Goal: Find specific page/section: Find specific page/section

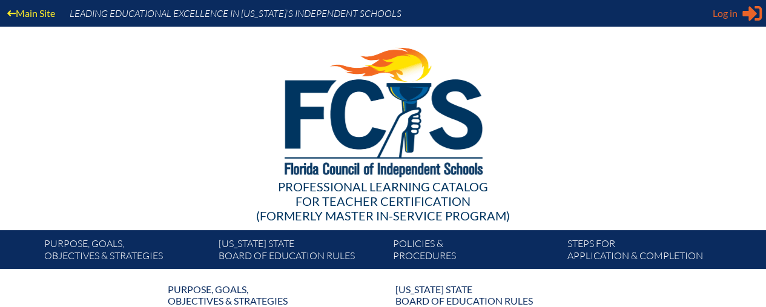
type input "[EMAIL_ADDRESS][DOMAIN_NAME]"
click at [729, 13] on span "Log in" at bounding box center [724, 13] width 25 height 15
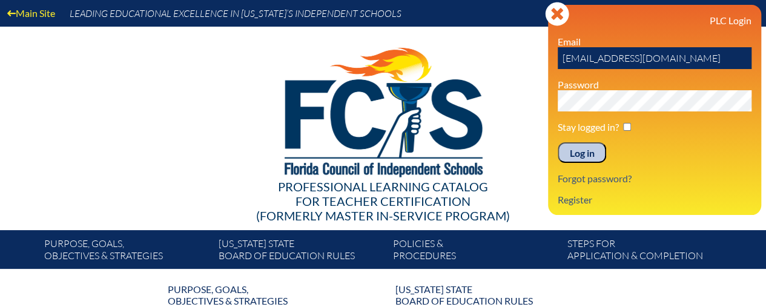
click at [575, 149] on input "Log in" at bounding box center [581, 152] width 48 height 21
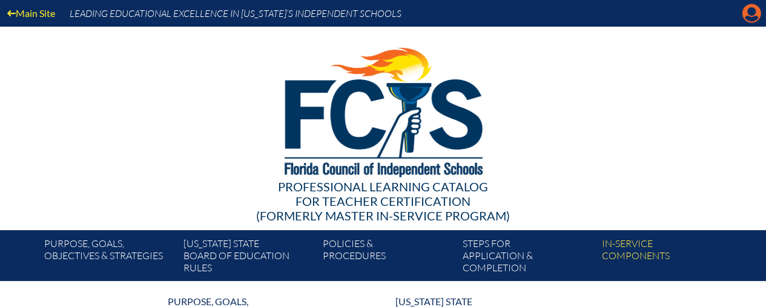
click at [748, 13] on icon "Manage account" at bounding box center [750, 13] width 19 height 19
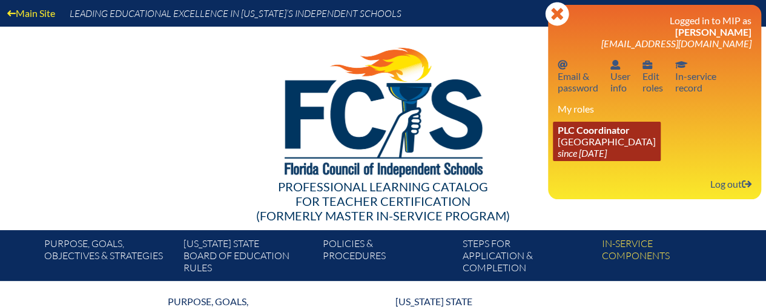
click at [594, 146] on link "PLC Coordinator [GEOGRAPHIC_DATA] since [DATE]" at bounding box center [607, 141] width 108 height 39
